Goal: Navigation & Orientation: Find specific page/section

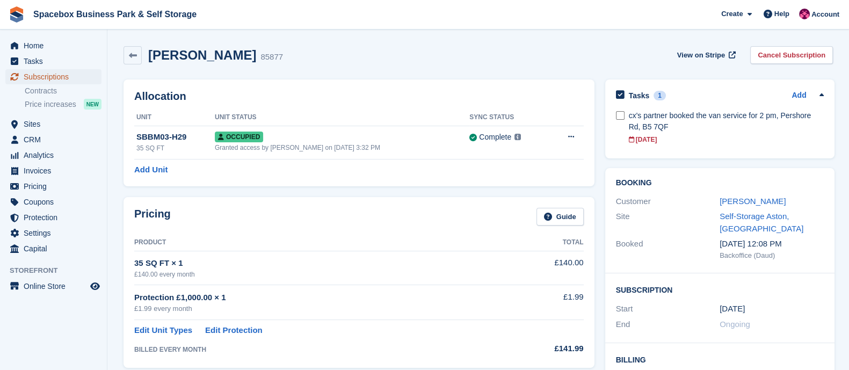
click at [47, 75] on span "Subscriptions" at bounding box center [56, 76] width 64 height 15
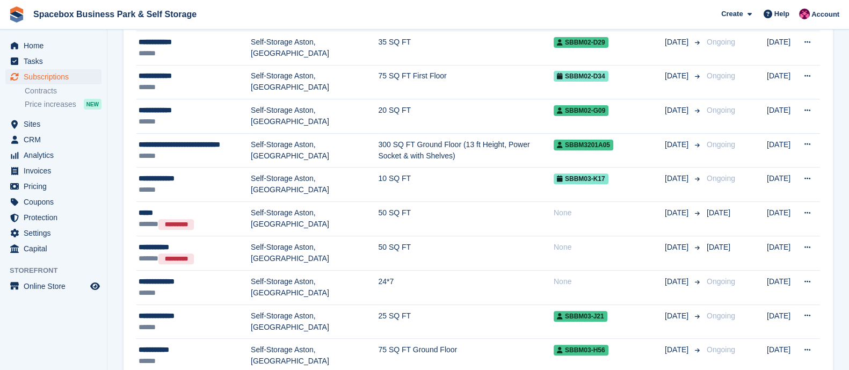
scroll to position [491, 0]
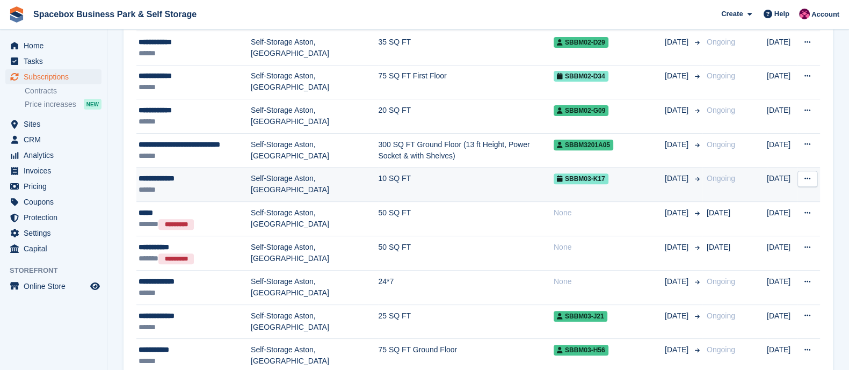
click at [219, 184] on div "******" at bounding box center [195, 189] width 112 height 11
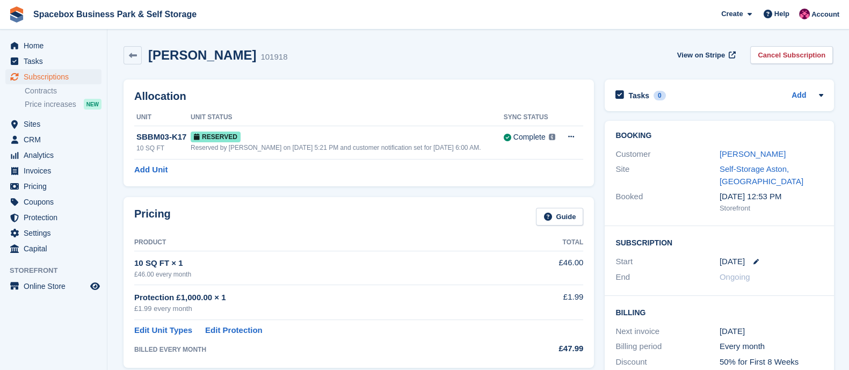
drag, startPoint x: 492, startPoint y: 153, endPoint x: 132, endPoint y: 134, distance: 360.4
click at [132, 134] on div "Allocation Unit Unit Status Sync Status SBBM03-K17 10 SQ FT Reserved Reserved b…" at bounding box center [359, 133] width 471 height 107
click at [263, 99] on h2 "Allocation" at bounding box center [358, 96] width 449 height 12
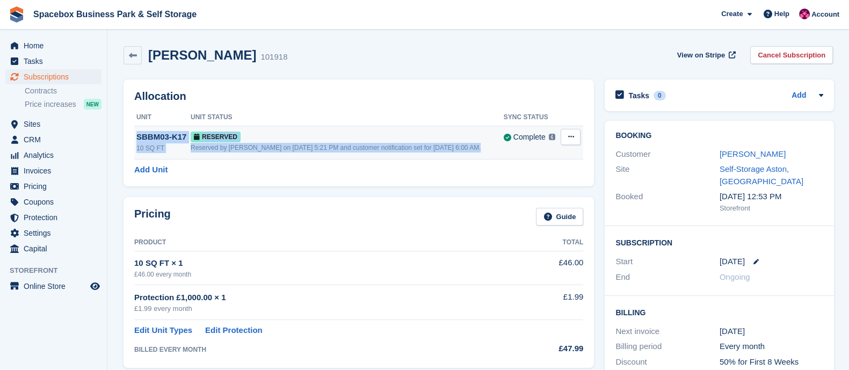
drag, startPoint x: 506, startPoint y: 153, endPoint x: 136, endPoint y: 135, distance: 370.5
click at [136, 135] on tr "SBBM03-K17 10 SQ FT Reserved Reserved by SUDIPTA VIRMANI on 25th Aug, 5:21 PM a…" at bounding box center [358, 142] width 449 height 33
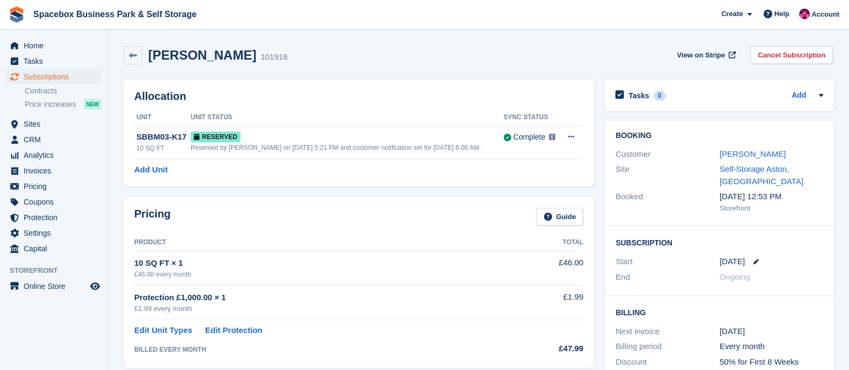
click at [265, 100] on h2 "Allocation" at bounding box center [358, 96] width 449 height 12
drag, startPoint x: 492, startPoint y: 154, endPoint x: 117, endPoint y: 113, distance: 376.7
click at [328, 71] on div "Maame Agyeman 101918 View on Stripe Cancel Subscription" at bounding box center [478, 57] width 720 height 33
drag, startPoint x: 500, startPoint y: 149, endPoint x: 134, endPoint y: 131, distance: 366.3
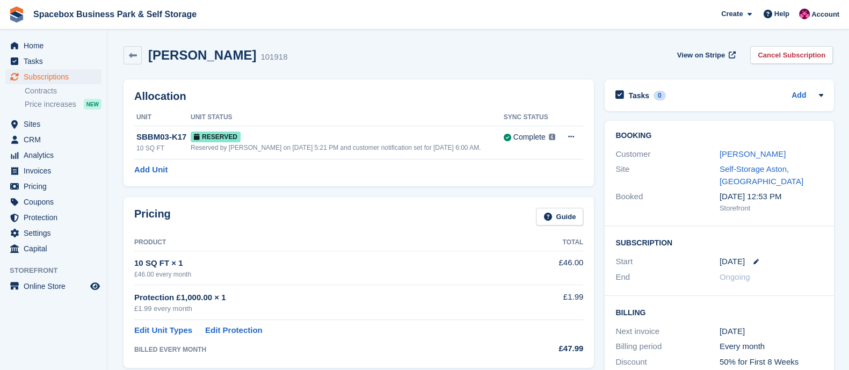
click at [134, 131] on div "Allocation Unit Unit Status Sync Status SBBM03-K17 10 SQ FT Reserved Reserved b…" at bounding box center [359, 133] width 471 height 107
click at [277, 102] on h2 "Allocation" at bounding box center [358, 96] width 449 height 12
drag, startPoint x: 502, startPoint y: 152, endPoint x: 139, endPoint y: 139, distance: 363.9
click at [139, 139] on tr "SBBM03-K17 10 SQ FT Reserved Reserved by SUDIPTA VIRMANI on 25th Aug, 5:21 PM a…" at bounding box center [358, 142] width 449 height 33
click at [229, 108] on div "Allocation Unit Unit Status Sync Status SBBM03-K17 10 SQ FT Reserved Reserved b…" at bounding box center [359, 133] width 471 height 107
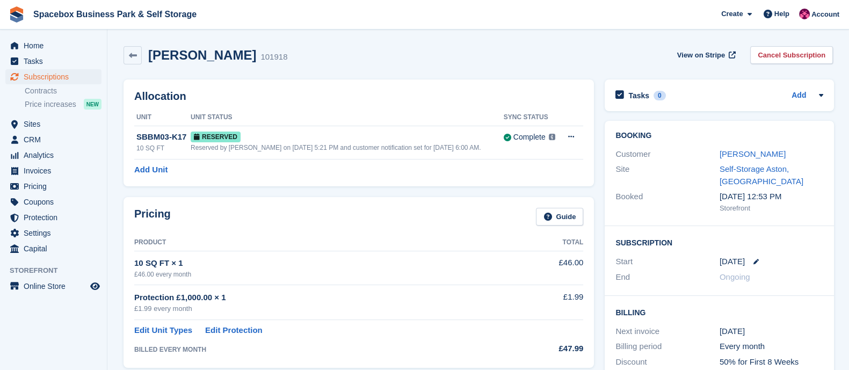
drag, startPoint x: 494, startPoint y: 152, endPoint x: 126, endPoint y: 139, distance: 368.2
click at [126, 139] on div "Allocation Unit Unit Status Sync Status SBBM03-K17 10 SQ FT Reserved Reserved b…" at bounding box center [359, 133] width 471 height 107
click at [269, 104] on div "Allocation Unit Unit Status Sync Status SBBM03-K17 10 SQ FT Reserved Reserved b…" at bounding box center [359, 133] width 471 height 107
drag, startPoint x: 494, startPoint y: 148, endPoint x: 137, endPoint y: 137, distance: 357.4
click at [137, 137] on tr "SBBM03-K17 10 SQ FT Reserved Reserved by SUDIPTA VIRMANI on 25th Aug, 5:21 PM a…" at bounding box center [358, 142] width 449 height 33
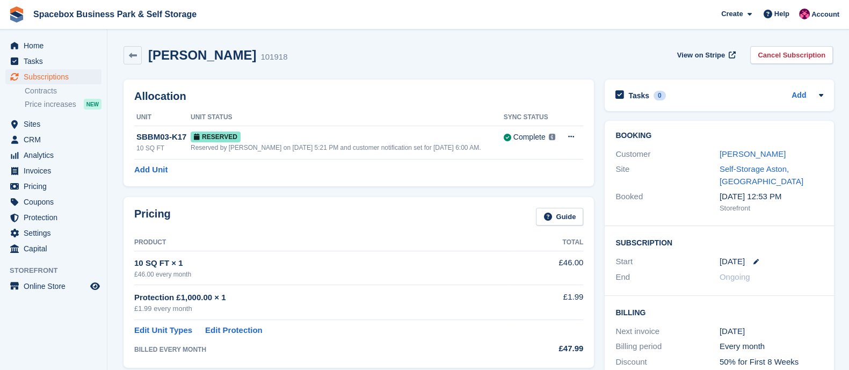
click at [322, 99] on h2 "Allocation" at bounding box center [358, 96] width 449 height 12
drag, startPoint x: 496, startPoint y: 146, endPoint x: 138, endPoint y: 136, distance: 358.4
click at [138, 136] on tr "SBBM03-K17 10 SQ FT Reserved Reserved by SUDIPTA VIRMANI on 25th Aug, 5:21 PM a…" at bounding box center [358, 142] width 449 height 33
click at [284, 98] on h2 "Allocation" at bounding box center [358, 96] width 449 height 12
drag, startPoint x: 496, startPoint y: 148, endPoint x: 131, endPoint y: 140, distance: 365.4
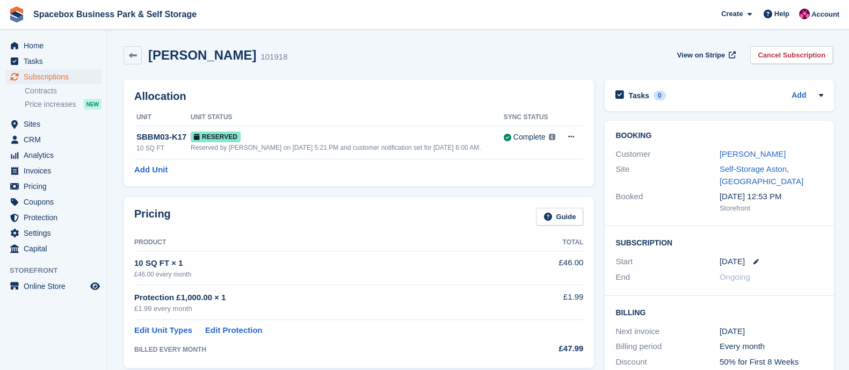
click at [131, 140] on div "Allocation Unit Unit Status Sync Status SBBM03-K17 10 SQ FT Reserved Reserved b…" at bounding box center [359, 133] width 471 height 107
click at [279, 122] on th "Unit Status" at bounding box center [347, 117] width 313 height 17
drag, startPoint x: 494, startPoint y: 149, endPoint x: 132, endPoint y: 142, distance: 362.1
click at [132, 142] on div "Allocation Unit Unit Status Sync Status SBBM03-K17 10 SQ FT Reserved Reserved b…" at bounding box center [359, 133] width 471 height 107
click at [244, 103] on div "Allocation Unit Unit Status Sync Status SBBM03-K17 10 SQ FT Reserved Reserved b…" at bounding box center [359, 133] width 471 height 107
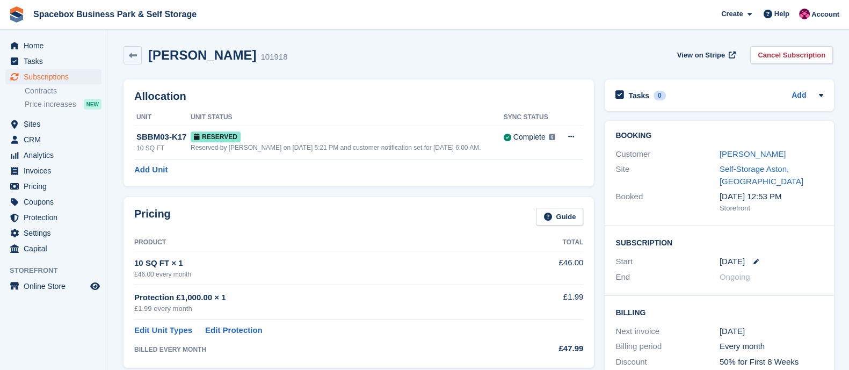
drag, startPoint x: 490, startPoint y: 145, endPoint x: 129, endPoint y: 118, distance: 361.9
click at [129, 118] on div "Allocation Unit Unit Status Sync Status SBBM03-K17 10 SQ FT Reserved Reserved b…" at bounding box center [359, 133] width 471 height 107
click at [279, 109] on th "Unit Status" at bounding box center [347, 117] width 313 height 17
drag, startPoint x: 497, startPoint y: 151, endPoint x: 126, endPoint y: 129, distance: 371.3
click at [126, 129] on div "Allocation Unit Unit Status Sync Status SBBM03-K17 10 SQ FT Reserved Reserved b…" at bounding box center [359, 133] width 471 height 107
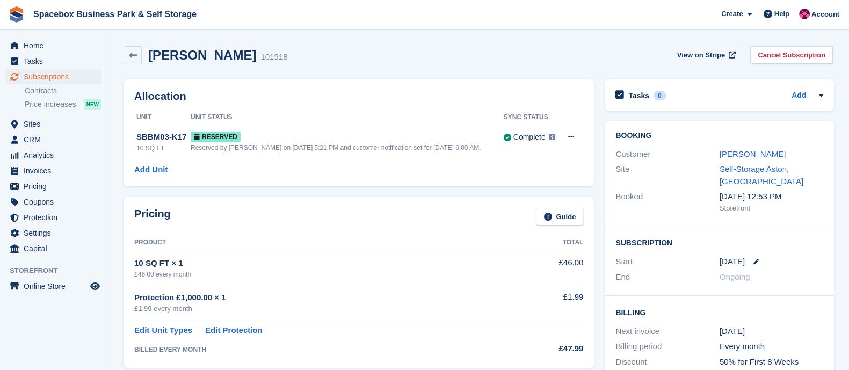
click at [262, 102] on h2 "Allocation" at bounding box center [358, 96] width 449 height 12
drag, startPoint x: 489, startPoint y: 148, endPoint x: 131, endPoint y: 136, distance: 358.5
click at [131, 136] on div "Allocation Unit Unit Status Sync Status SBBM03-K17 10 SQ FT Reserved Reserved b…" at bounding box center [359, 133] width 471 height 107
click at [292, 104] on div "Allocation Unit Unit Status Sync Status SBBM03-K17 10 SQ FT Reserved Reserved b…" at bounding box center [359, 133] width 471 height 107
drag, startPoint x: 497, startPoint y: 148, endPoint x: 134, endPoint y: 136, distance: 363.3
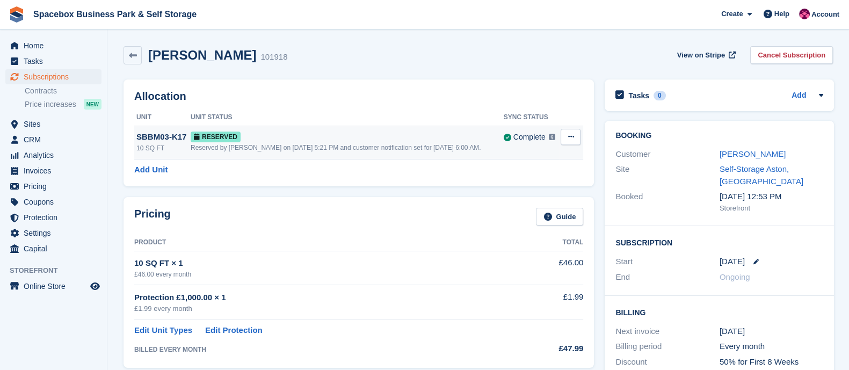
click at [134, 136] on tr "SBBM03-K17 10 SQ FT Reserved Reserved by SUDIPTA VIRMANI on 25th Aug, 5:21 PM a…" at bounding box center [358, 142] width 449 height 33
click at [279, 115] on th "Unit Status" at bounding box center [347, 117] width 313 height 17
drag, startPoint x: 495, startPoint y: 146, endPoint x: 134, endPoint y: 98, distance: 364.1
click at [134, 98] on div "Allocation Unit Unit Status Sync Status SBBM03-K17 10 SQ FT Reserved Reserved b…" at bounding box center [359, 133] width 471 height 107
click at [241, 84] on div "Allocation Unit Unit Status Sync Status SBBM03-K17 10 SQ FT Reserved Reserved b…" at bounding box center [359, 133] width 471 height 107
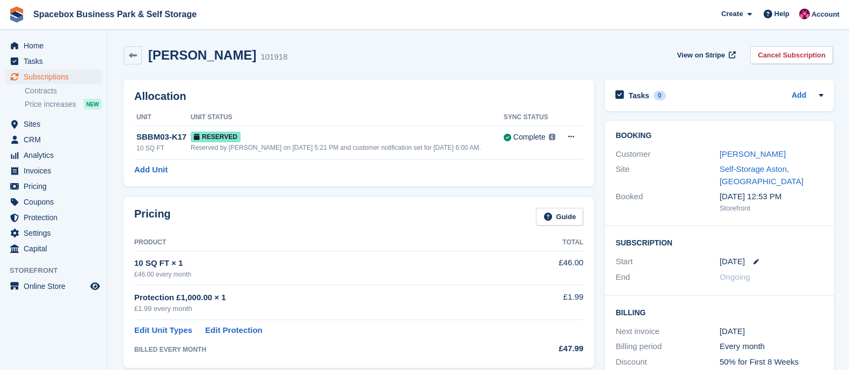
drag, startPoint x: 497, startPoint y: 153, endPoint x: 132, endPoint y: 98, distance: 369.9
click at [132, 98] on div "Allocation Unit Unit Status Sync Status SBBM03-K17 10 SQ FT Reserved Reserved b…" at bounding box center [359, 133] width 471 height 107
click at [253, 99] on h2 "Allocation" at bounding box center [358, 96] width 449 height 12
drag, startPoint x: 501, startPoint y: 152, endPoint x: 132, endPoint y: 92, distance: 374.4
click at [132, 92] on div "Allocation Unit Unit Status Sync Status SBBM03-K17 10 SQ FT Reserved Reserved b…" at bounding box center [359, 133] width 471 height 107
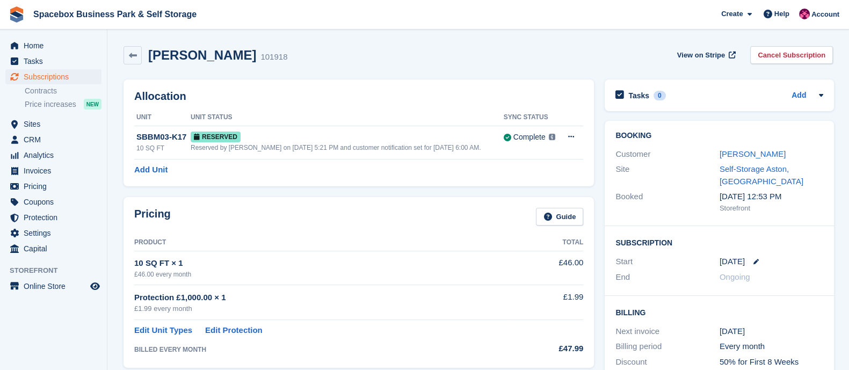
click at [254, 90] on div "Allocation Unit Unit Status Sync Status SBBM03-K17 10 SQ FT Reserved Reserved b…" at bounding box center [359, 133] width 471 height 107
drag, startPoint x: 488, startPoint y: 146, endPoint x: 138, endPoint y: 95, distance: 353.9
click at [138, 95] on div "Allocation Unit Unit Status Sync Status SBBM03-K17 10 SQ FT Reserved Reserved b…" at bounding box center [359, 133] width 471 height 107
click at [244, 100] on h2 "Allocation" at bounding box center [358, 96] width 449 height 12
drag, startPoint x: 486, startPoint y: 149, endPoint x: 135, endPoint y: 103, distance: 354.3
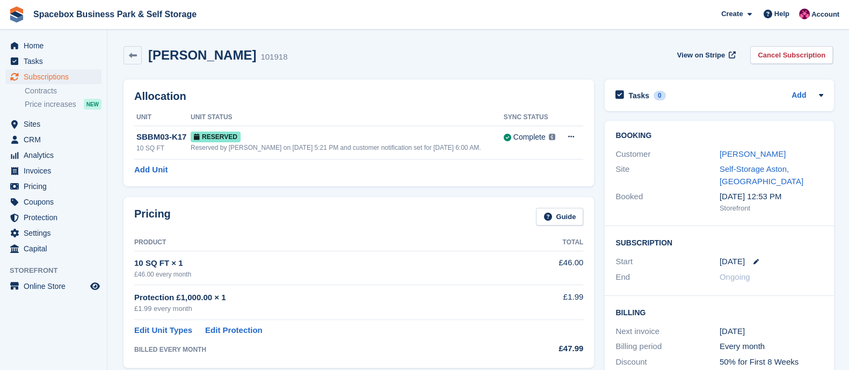
click at [135, 103] on div "Allocation Unit Unit Status Sync Status SBBM03-K17 10 SQ FT Reserved Reserved b…" at bounding box center [359, 133] width 471 height 107
click at [237, 98] on h2 "Allocation" at bounding box center [358, 96] width 449 height 12
drag, startPoint x: 488, startPoint y: 148, endPoint x: 139, endPoint y: 100, distance: 352.5
click at [139, 100] on div "Allocation Unit Unit Status Sync Status SBBM03-K17 10 SQ FT Reserved Reserved b…" at bounding box center [359, 133] width 471 height 107
click at [278, 93] on h2 "Allocation" at bounding box center [358, 96] width 449 height 12
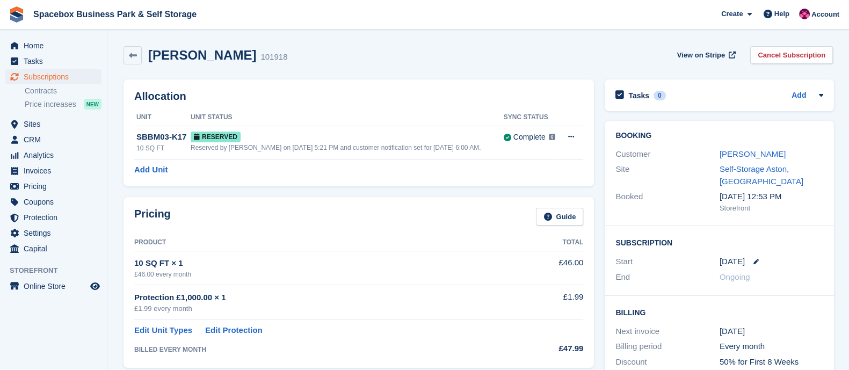
drag, startPoint x: 488, startPoint y: 148, endPoint x: 136, endPoint y: 98, distance: 354.9
click at [136, 98] on div "Allocation Unit Unit Status Sync Status SBBM03-K17 10 SQ FT Reserved Reserved b…" at bounding box center [359, 133] width 471 height 107
click at [261, 92] on h2 "Allocation" at bounding box center [358, 96] width 449 height 12
drag, startPoint x: 491, startPoint y: 146, endPoint x: 119, endPoint y: 92, distance: 375.7
click at [119, 92] on div "Allocation Unit Unit Status Sync Status SBBM03-K17 10 SQ FT Reserved Reserved b…" at bounding box center [358, 133] width 481 height 118
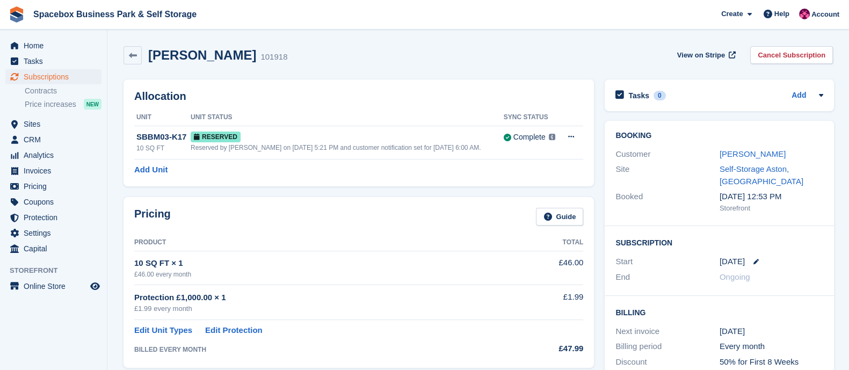
click at [250, 96] on h2 "Allocation" at bounding box center [358, 96] width 449 height 12
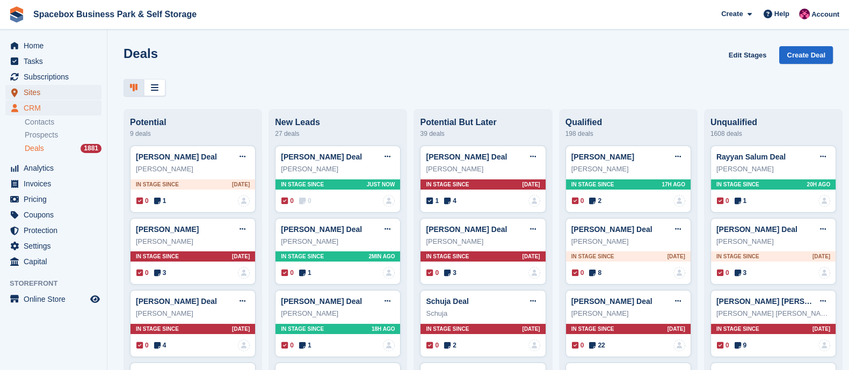
click at [42, 95] on span "Sites" at bounding box center [56, 92] width 64 height 15
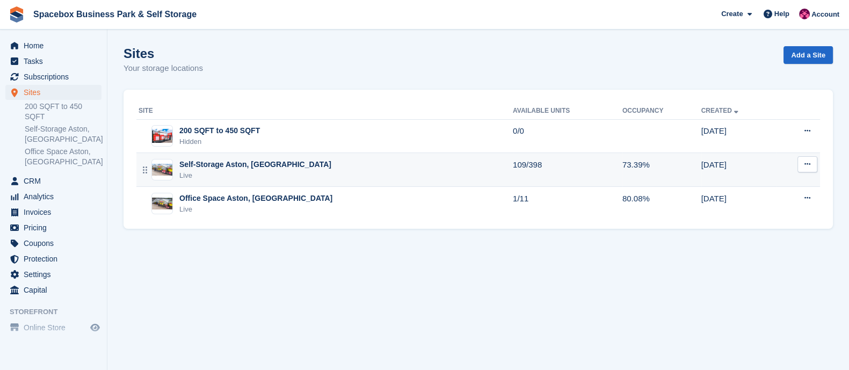
click at [254, 165] on div "Self-Storage Aston, [GEOGRAPHIC_DATA]" at bounding box center [255, 164] width 152 height 11
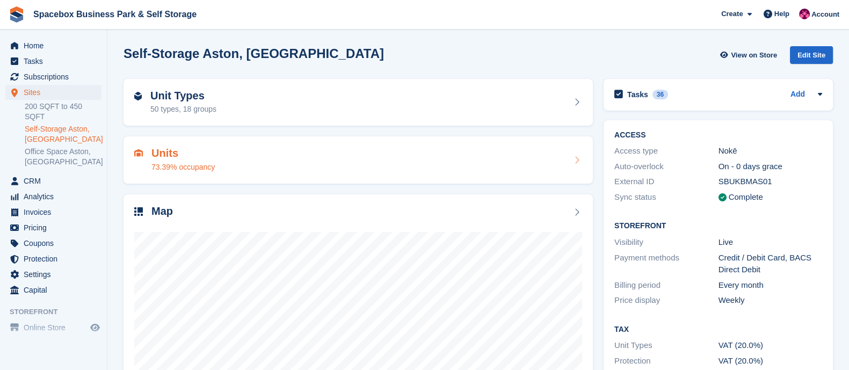
click at [231, 170] on div "Units 73.39% occupancy" at bounding box center [358, 160] width 448 height 26
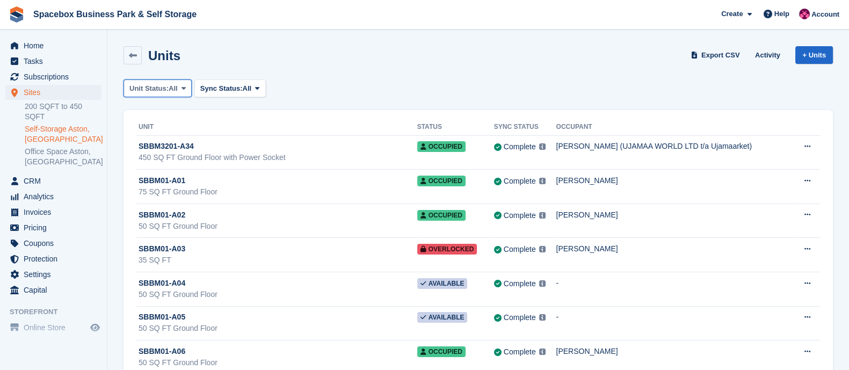
click at [172, 92] on span "All" at bounding box center [173, 88] width 9 height 11
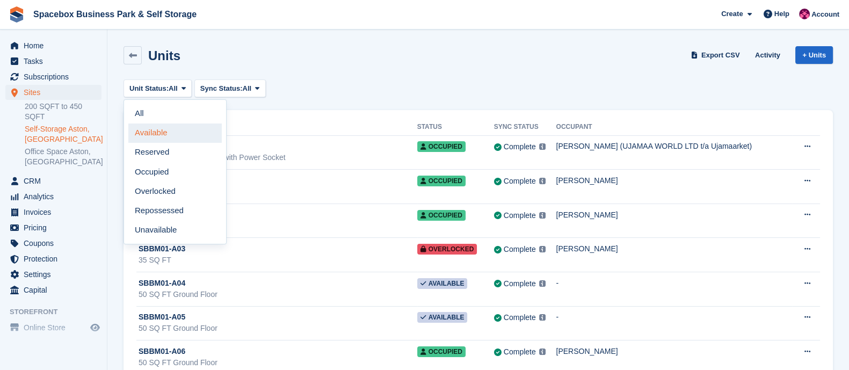
click at [155, 139] on link "Available" at bounding box center [174, 133] width 93 height 19
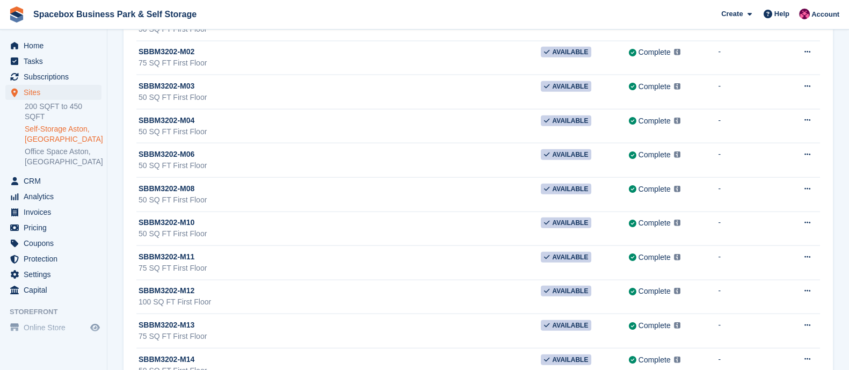
scroll to position [3502, 0]
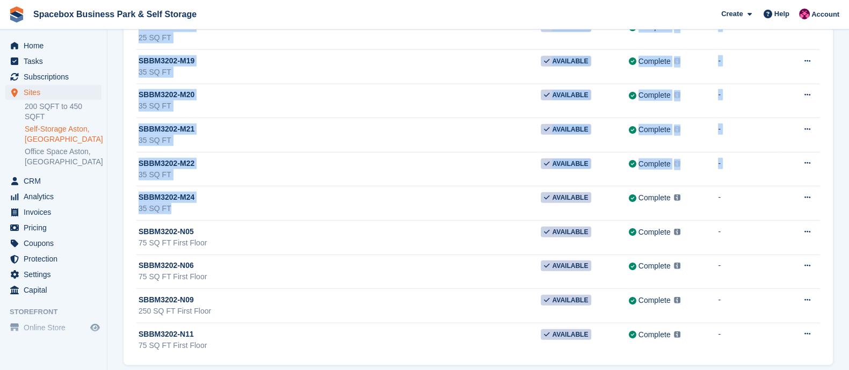
drag, startPoint x: 178, startPoint y: 194, endPoint x: 125, endPoint y: 163, distance: 61.6
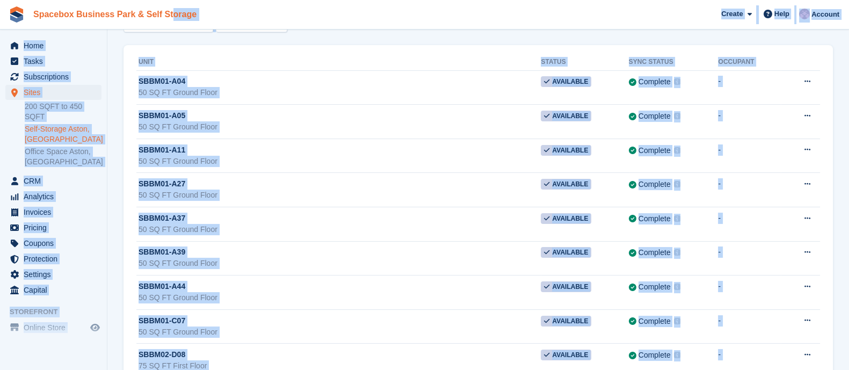
scroll to position [0, 0]
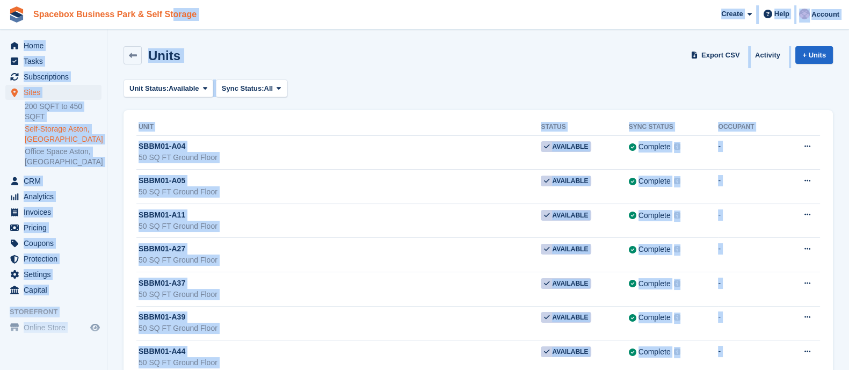
drag, startPoint x: 177, startPoint y: 199, endPoint x: 129, endPoint y: 19, distance: 186.3
click at [244, 68] on div "Units Export CSV Activity + Units" at bounding box center [478, 57] width 720 height 33
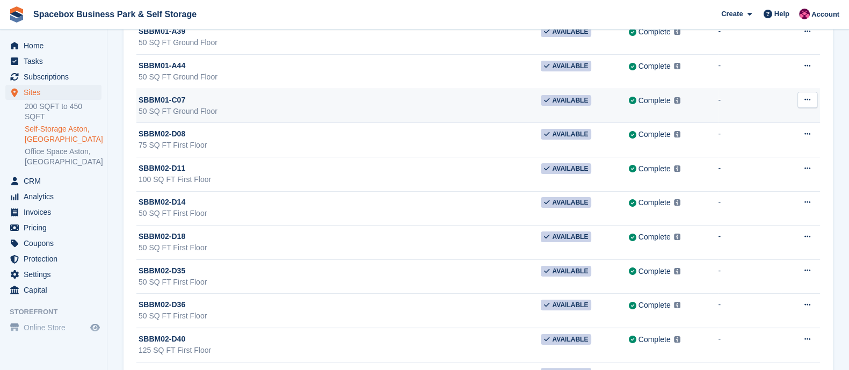
scroll to position [288, 0]
